Goal: Information Seeking & Learning: Learn about a topic

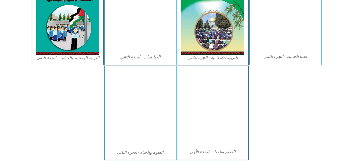
scroll to position [288, 0]
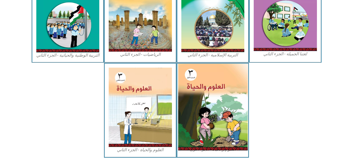
click at [212, 95] on img at bounding box center [213, 107] width 70 height 87
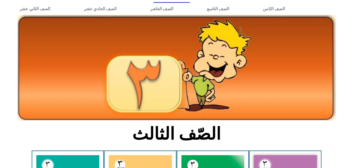
scroll to position [0, 0]
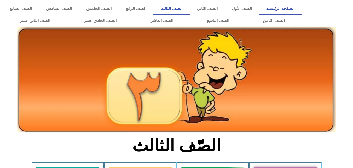
click at [278, 6] on link "الصفحة الرئيسية" at bounding box center [280, 9] width 43 height 12
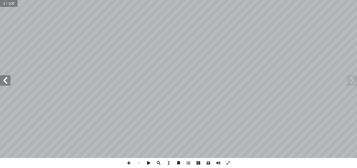
click at [3, 79] on span at bounding box center [5, 80] width 10 height 10
click at [3, 77] on span at bounding box center [5, 80] width 10 height 10
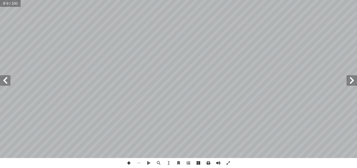
click at [130, 162] on span at bounding box center [129, 163] width 10 height 10
click at [141, 162] on span at bounding box center [139, 163] width 10 height 10
click at [2, 84] on span at bounding box center [5, 80] width 10 height 10
